Goal: Find specific page/section: Find specific page/section

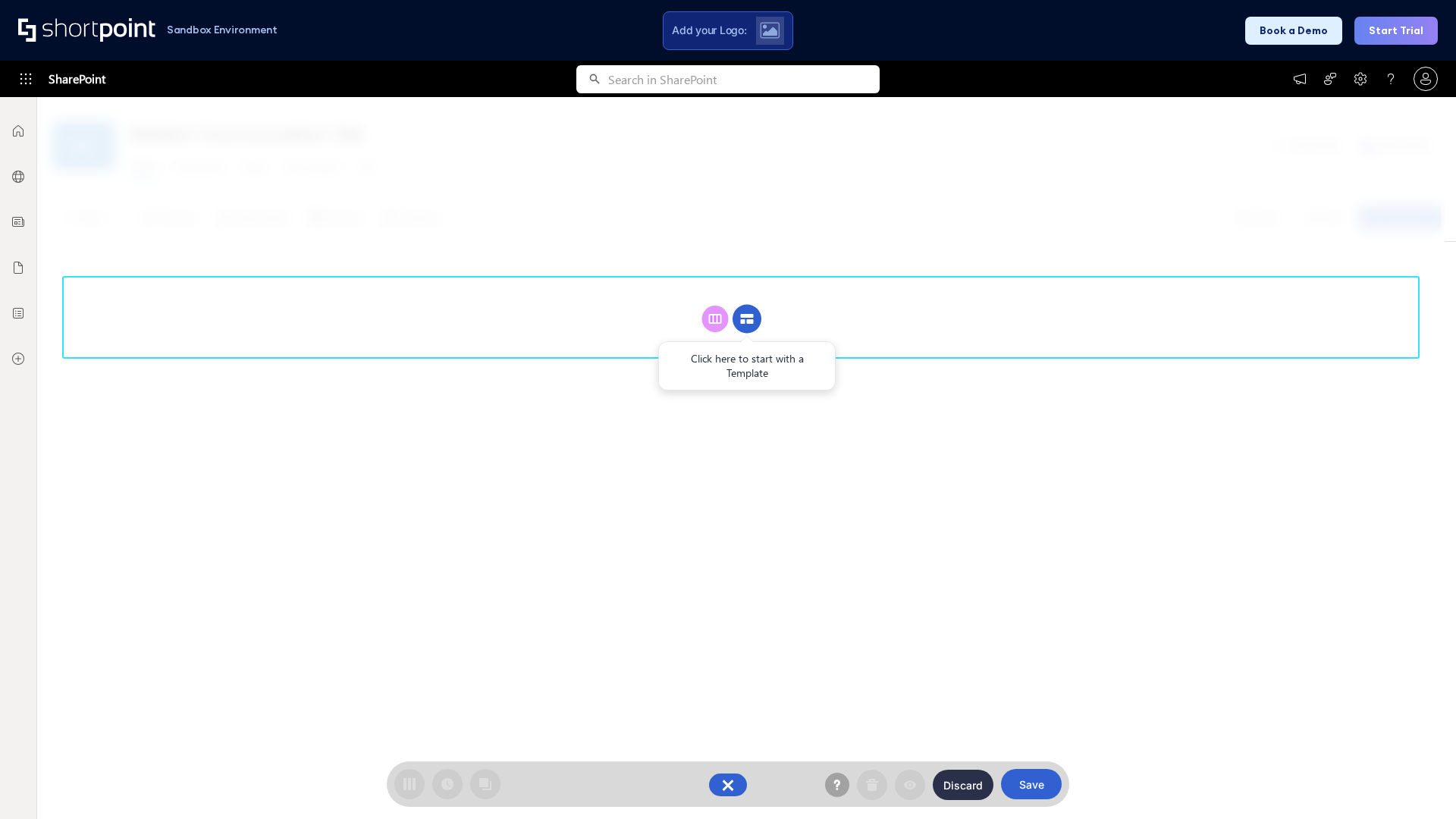
click at [747, 305] on circle at bounding box center [747, 319] width 29 height 29
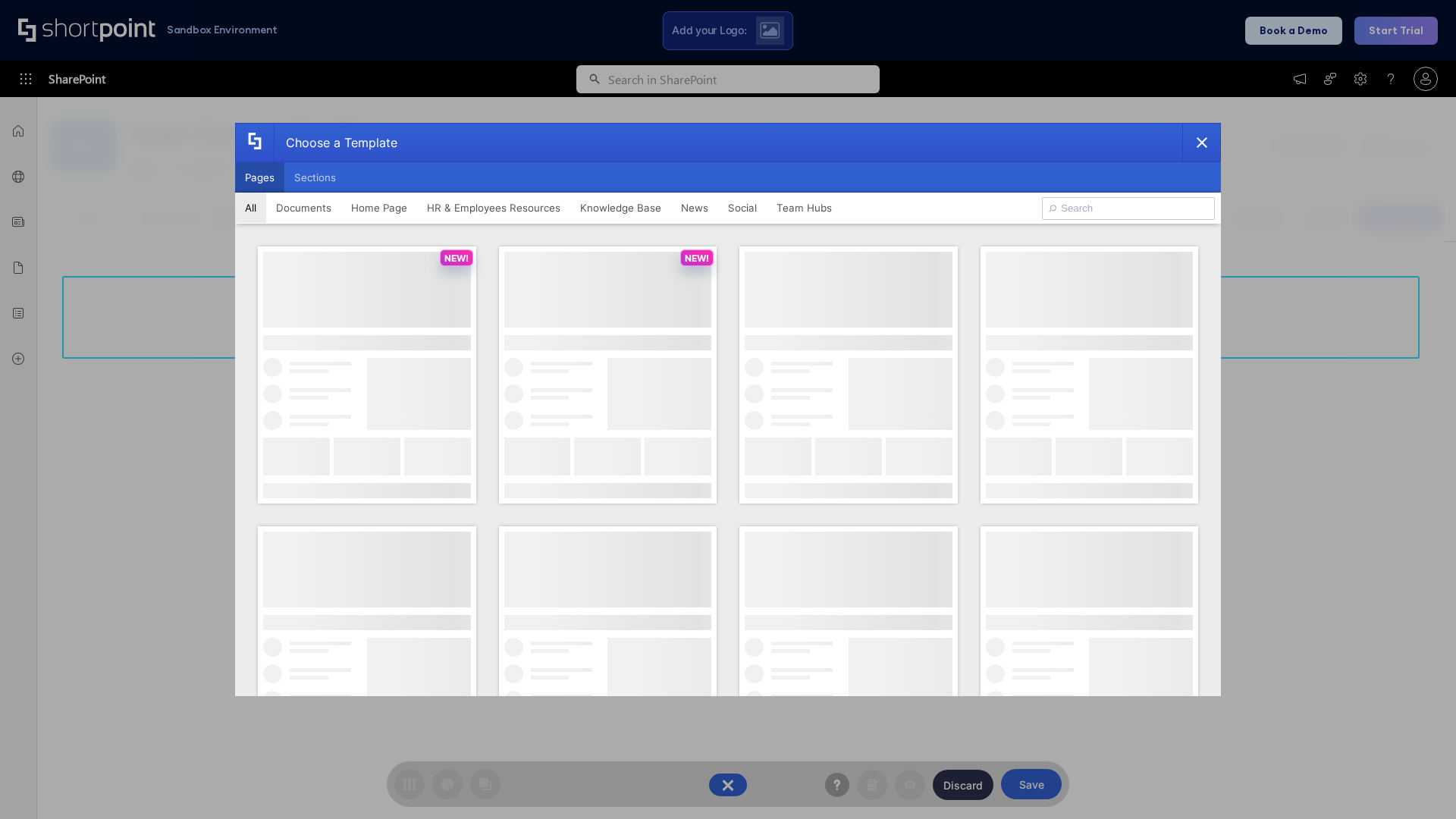
scroll to position [208, 0]
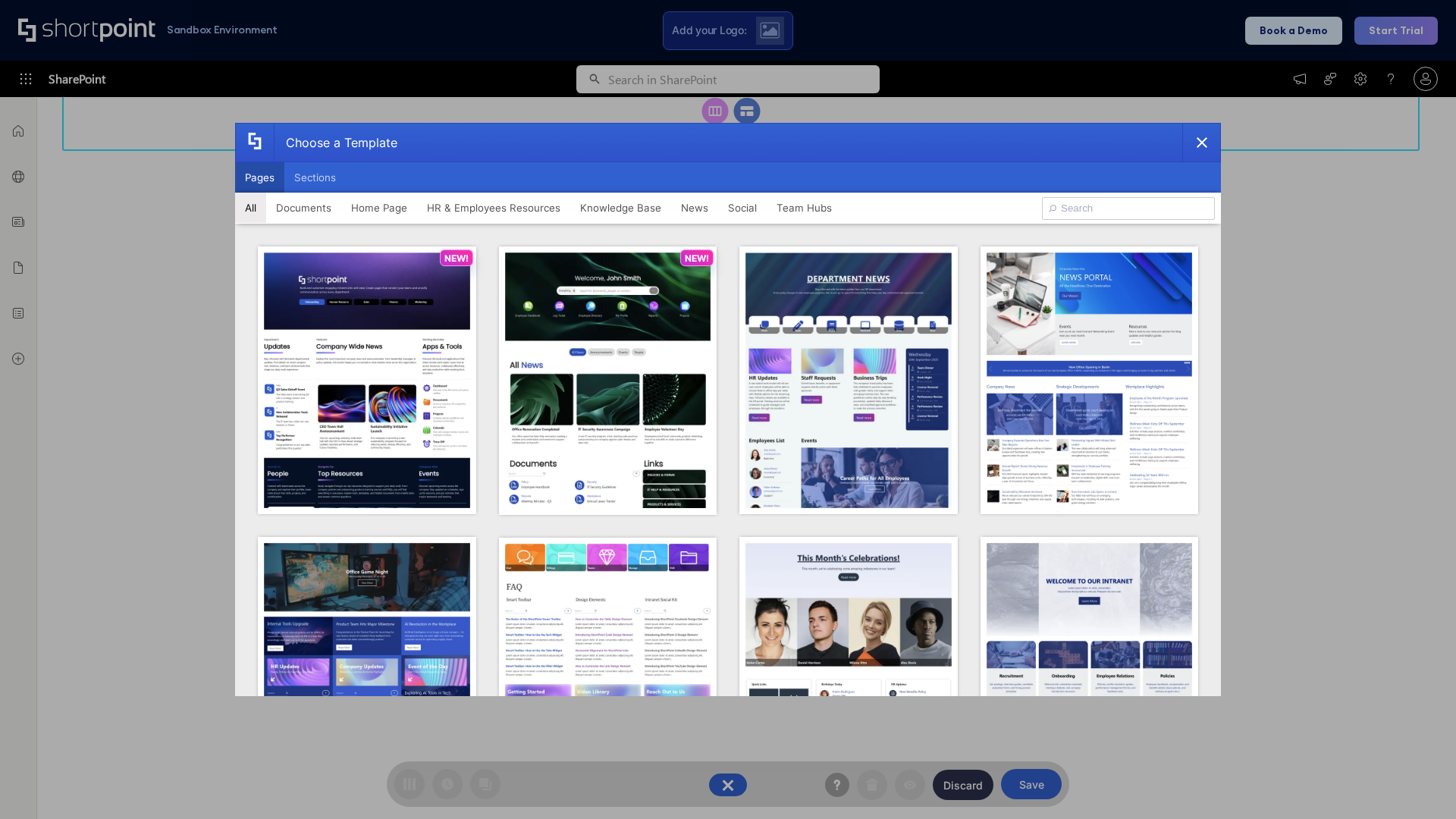
click at [259, 178] on button "Pages" at bounding box center [259, 178] width 49 height 30
type input "Social Layout 1"
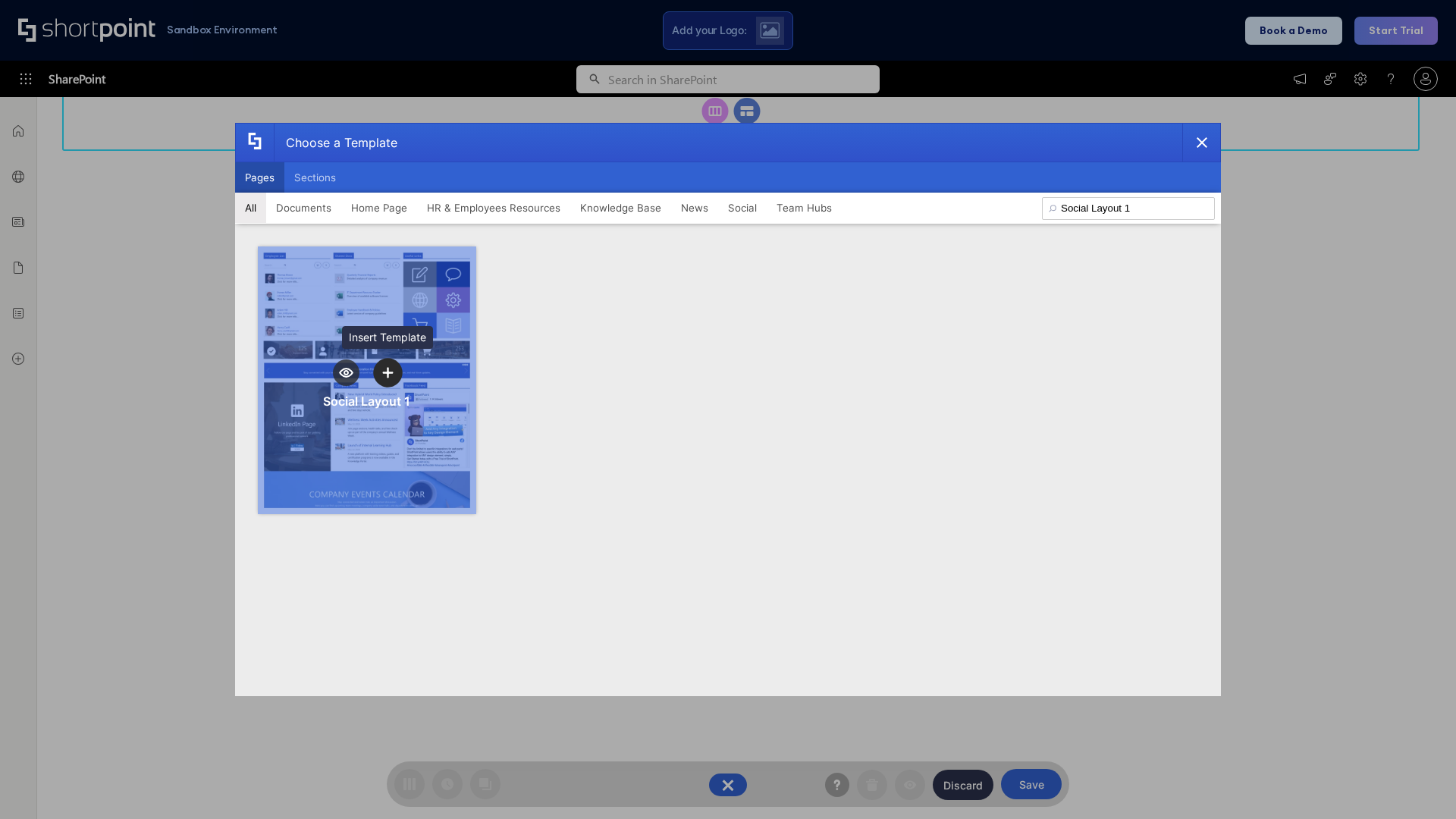
click at [388, 372] on icon "template selector" at bounding box center [387, 371] width 10 height 10
